Goal: Information Seeking & Learning: Learn about a topic

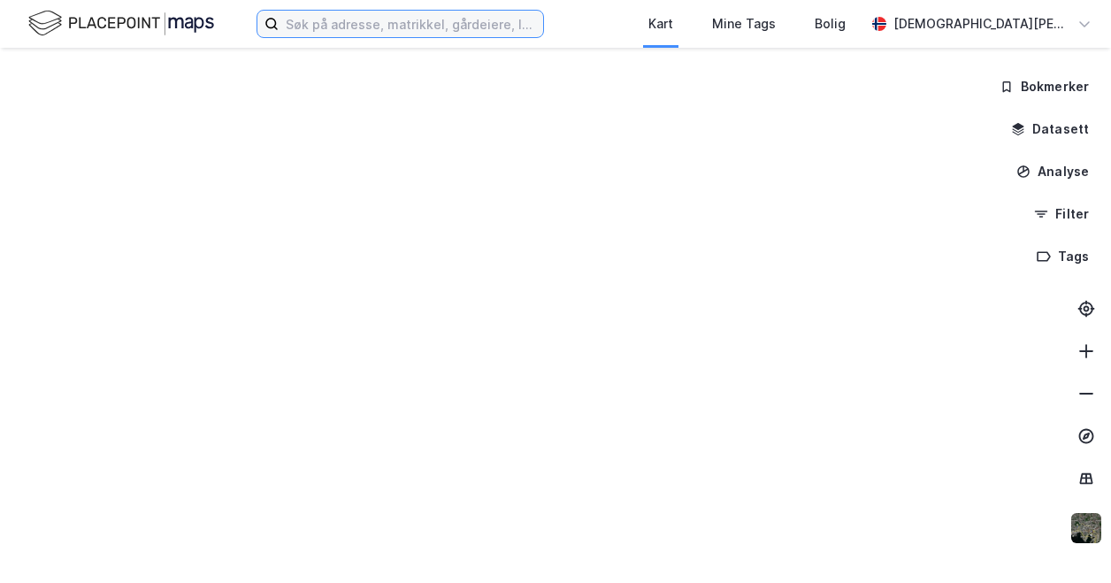
click at [309, 27] on input at bounding box center [411, 24] width 264 height 27
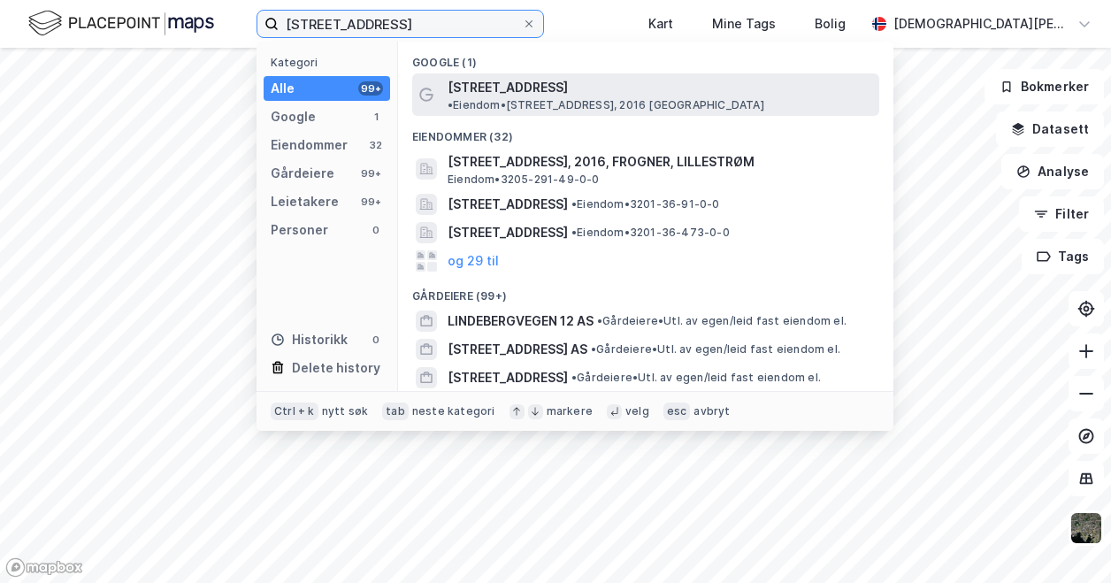
type input "[STREET_ADDRESS]"
click at [558, 88] on div "[PERSON_NAME][STREET_ADDRESS] • Eiendom • [STREET_ADDRESS], 2016 [GEOGRAPHIC_DA…" at bounding box center [661, 94] width 428 height 35
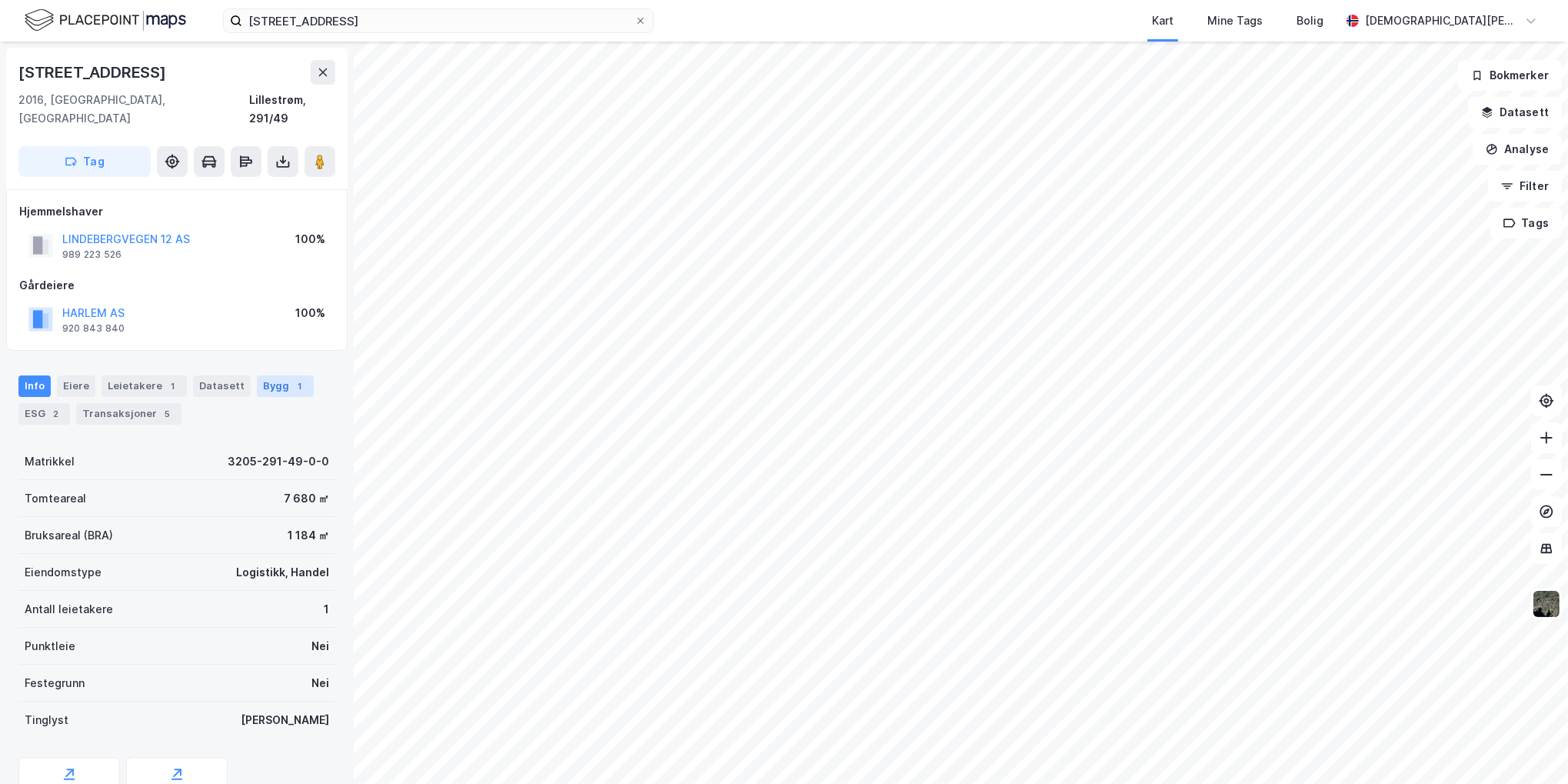
click at [257, 376] on div "Bygg 1" at bounding box center [284, 386] width 57 height 22
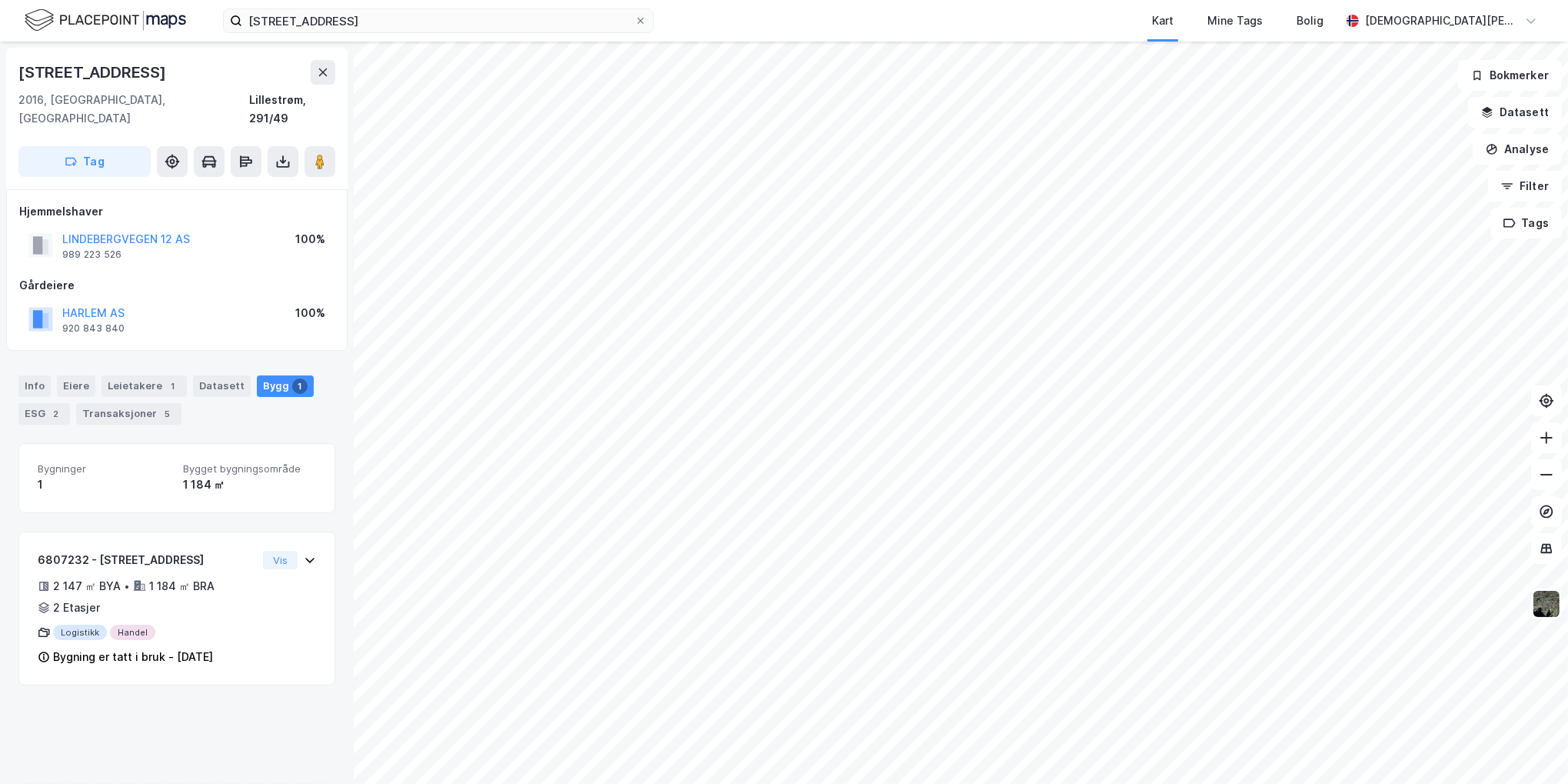
drag, startPoint x: 50, startPoint y: 389, endPoint x: 62, endPoint y: 409, distance: 23.3
click at [50, 406] on div "2" at bounding box center [57, 414] width 16 height 16
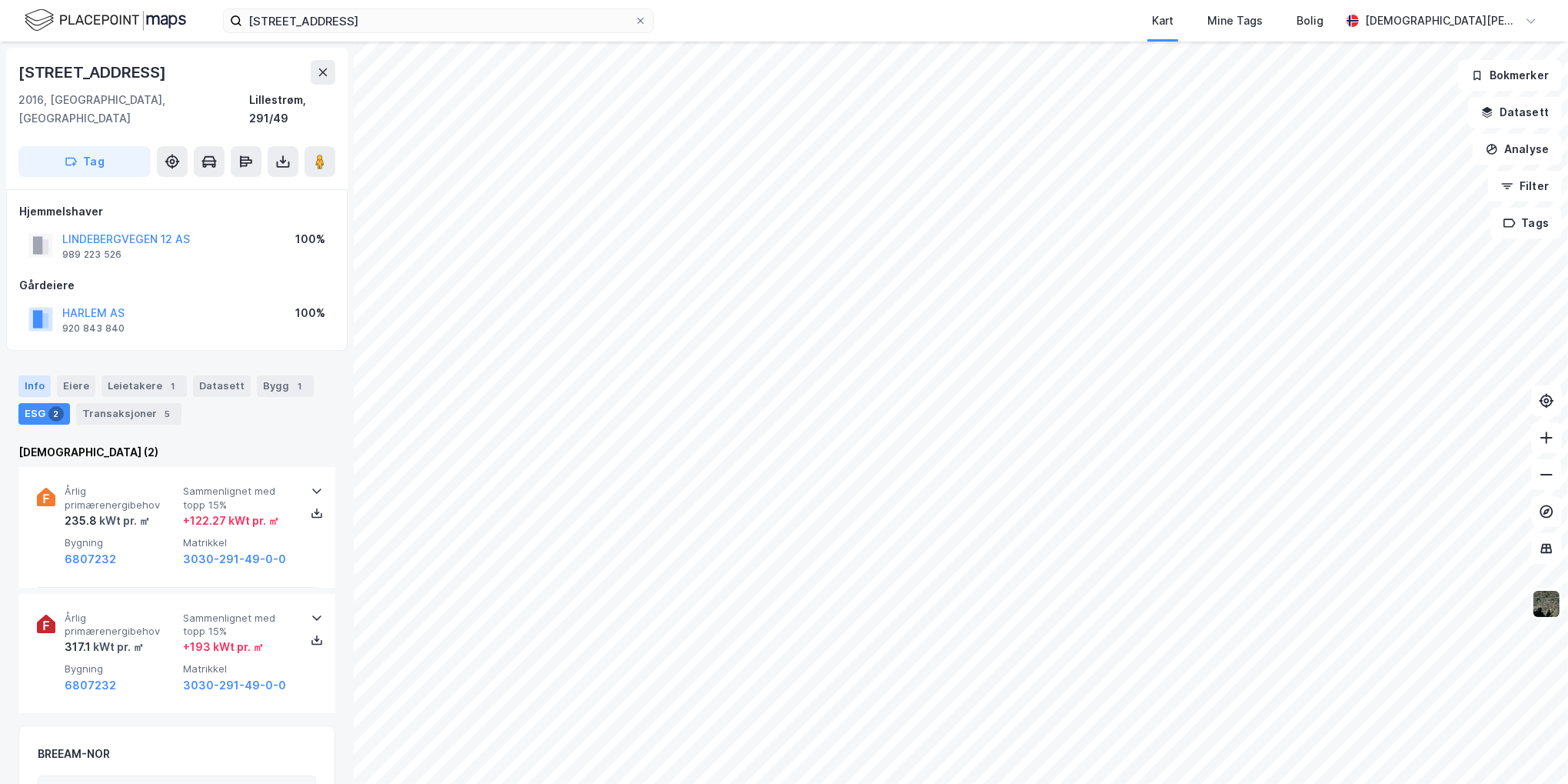
click at [30, 376] on div "Info" at bounding box center [34, 386] width 32 height 22
